Goal: Information Seeking & Learning: Compare options

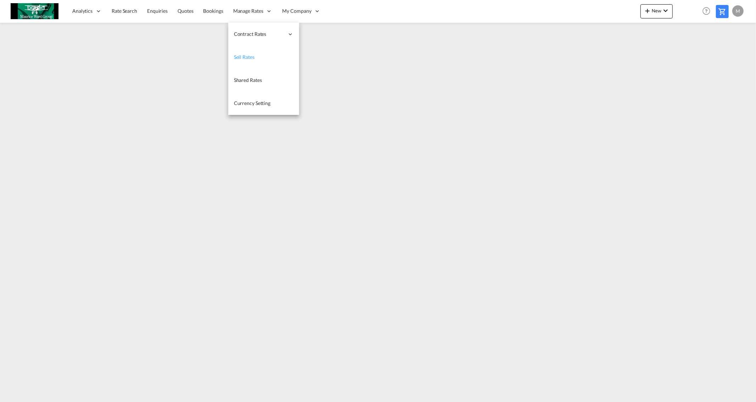
click at [251, 56] on span "Sell Rates" at bounding box center [244, 57] width 21 height 6
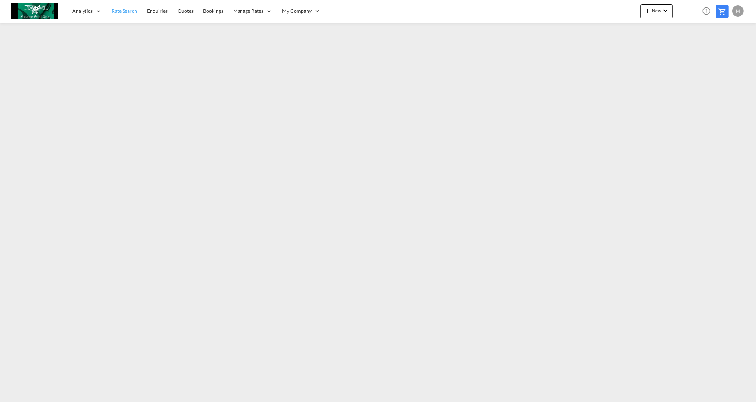
click at [123, 9] on span "Rate Search" at bounding box center [125, 11] width 26 height 6
click at [119, 11] on span "Rate Search" at bounding box center [125, 10] width 26 height 6
click at [132, 14] on link "Rate Search" at bounding box center [125, 11] width 36 height 23
click at [124, 10] on span "Rate Search" at bounding box center [125, 10] width 26 height 6
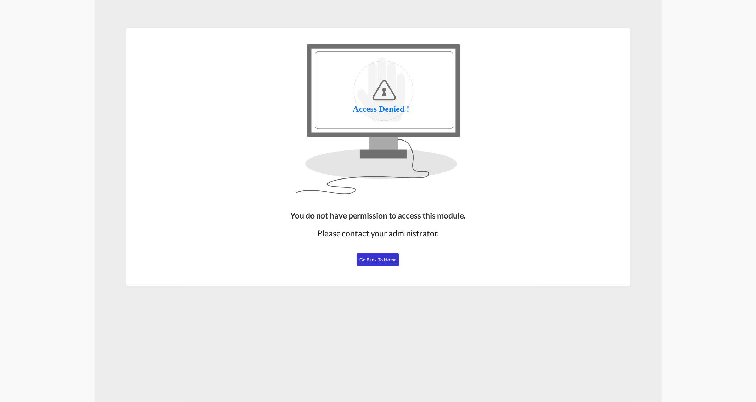
click at [371, 255] on button "Go Back to Home" at bounding box center [378, 259] width 43 height 13
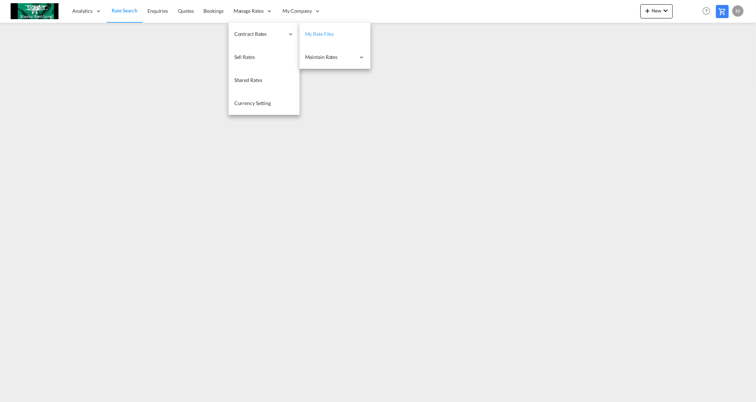
click at [315, 35] on span "My Rate Files" at bounding box center [319, 34] width 29 height 6
